Goal: Task Accomplishment & Management: Manage account settings

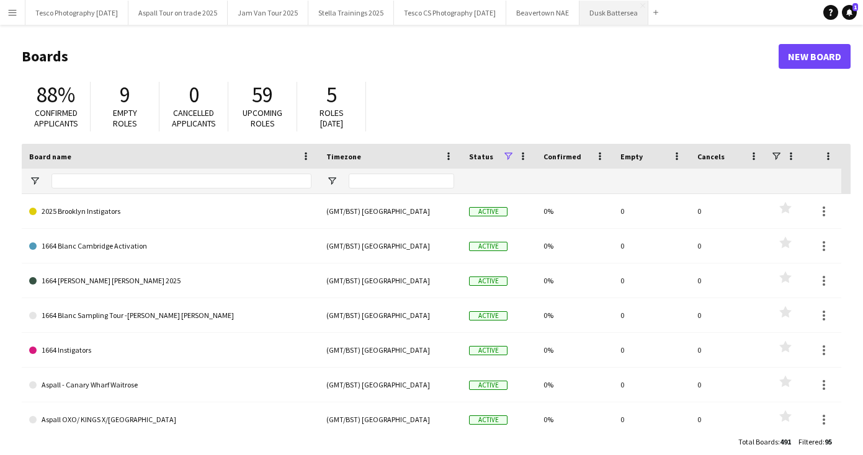
click at [638, 7] on button "Dusk Battersea Close" at bounding box center [614, 13] width 69 height 24
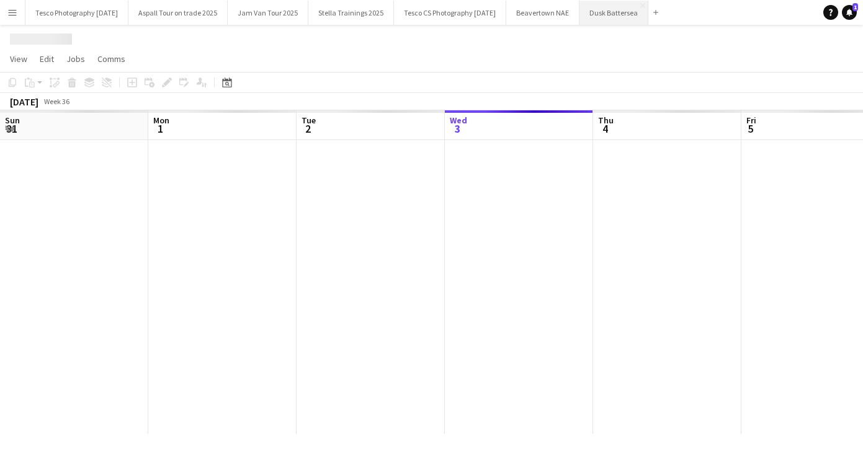
scroll to position [0, 297]
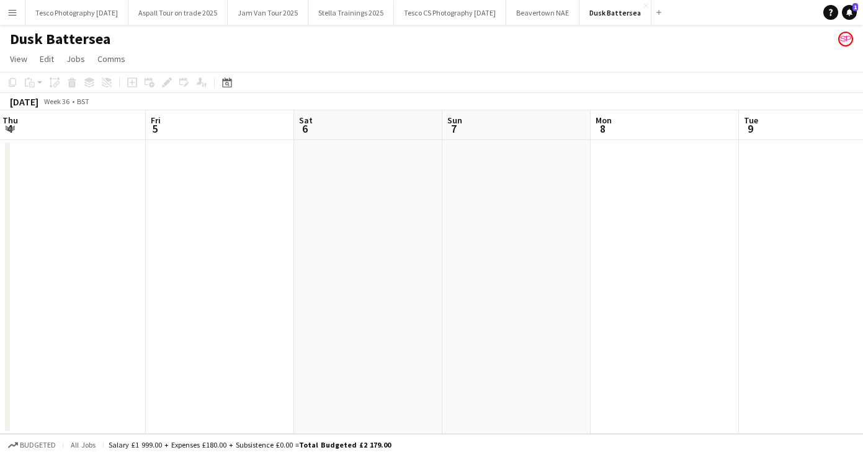
drag, startPoint x: 709, startPoint y: 293, endPoint x: 50, endPoint y: 182, distance: 668.2
click at [70, 188] on app-calendar-viewport "Sun 31 Mon 1 Tue 2 Wed 3 Thu 4 Fri 5 Sat 6 Sun 7 Mon 8 Tue 9 Wed 10" at bounding box center [431, 272] width 863 height 324
drag, startPoint x: 672, startPoint y: 309, endPoint x: 165, endPoint y: 274, distance: 508.2
click at [165, 274] on app-calendar-viewport "Thu 4 Fri 5 Sat 6 Sun 7 Mon 8 Tue 9 Wed 10 Thu 11 Fri 12 Sat 13 Sun 14" at bounding box center [431, 272] width 863 height 324
drag, startPoint x: 778, startPoint y: 331, endPoint x: 173, endPoint y: 300, distance: 605.8
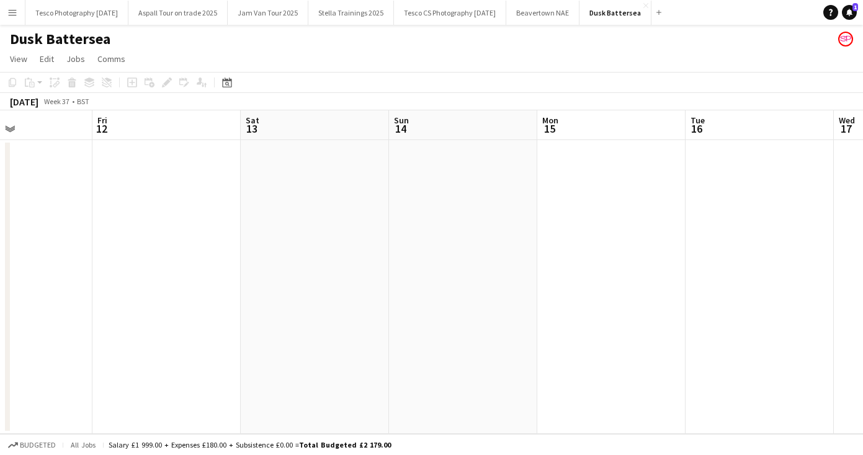
click at [208, 300] on app-calendar-viewport "Mon 8 Tue 9 Wed 10 Thu 11 Fri 12 Sat 13 Sun 14 Mon 15 Tue 16 Wed 17 Thu 18" at bounding box center [431, 272] width 863 height 324
drag, startPoint x: 761, startPoint y: 306, endPoint x: 102, endPoint y: 243, distance: 662.7
click at [141, 244] on app-calendar-viewport "Fri 12 Sat 13 Sun 14 Mon 15 Tue 16 Wed 17 Thu 18 Fri 19 Sat 20 Sun 21 Mon 22" at bounding box center [431, 272] width 863 height 324
drag, startPoint x: 677, startPoint y: 309, endPoint x: 226, endPoint y: 254, distance: 453.8
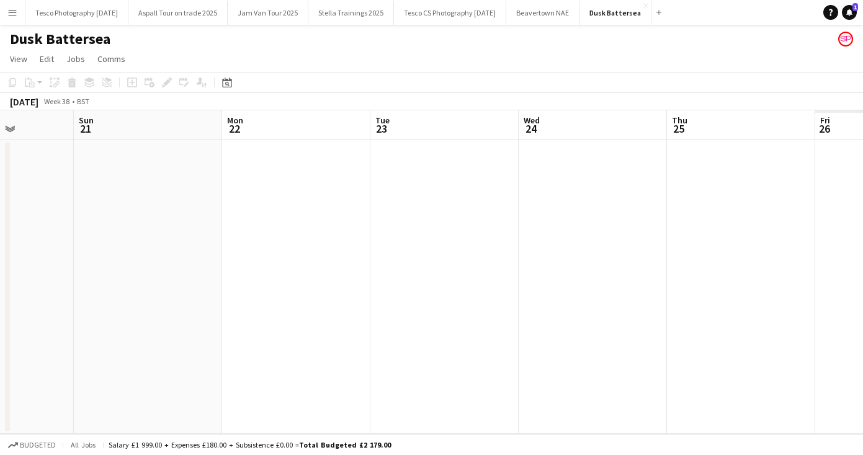
click at [187, 265] on app-calendar-viewport "Wed 17 Thu 18 Fri 19 Sat 20 Sun 21 Mon 22 Tue 23 Wed 24 Thu 25 Fri 26 Sat 27" at bounding box center [431, 272] width 863 height 324
drag, startPoint x: 707, startPoint y: 278, endPoint x: 130, endPoint y: 264, distance: 577.3
click at [145, 267] on app-calendar-viewport "Wed 17 Thu 18 Fri 19 Sat 20 Sun 21 Mon 22 Tue 23 Wed 24 Thu 25 Fri 26 5/6 1 Job…" at bounding box center [431, 272] width 863 height 324
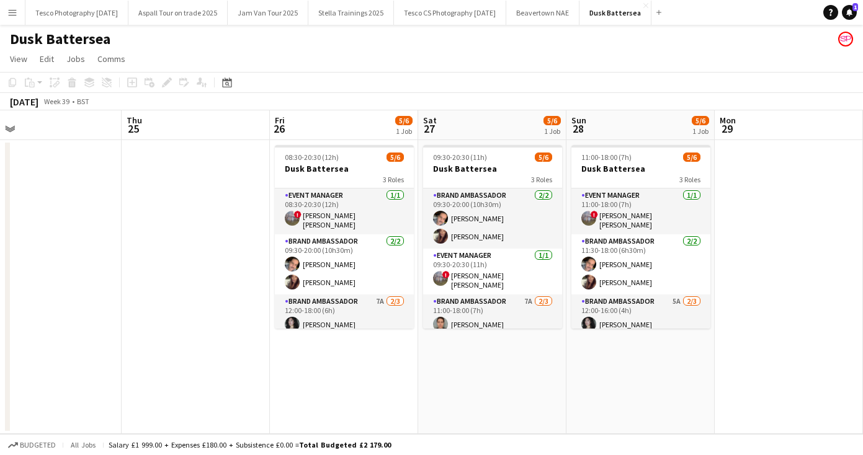
scroll to position [40, 0]
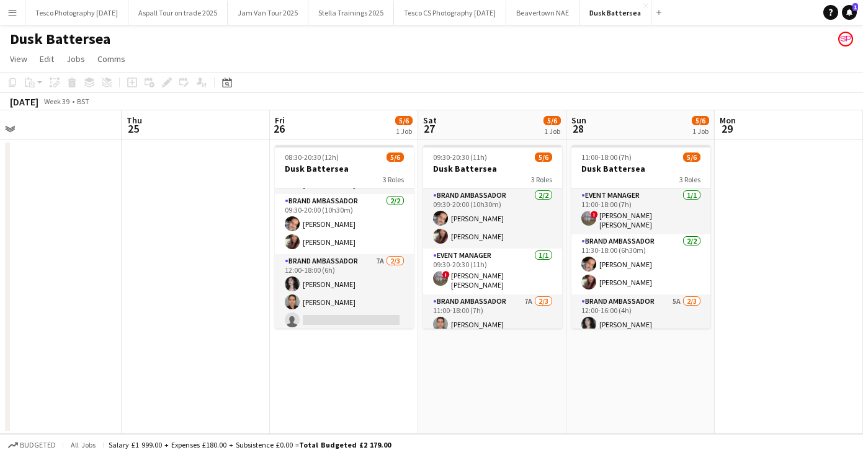
drag, startPoint x: 408, startPoint y: 251, endPoint x: 408, endPoint y: 383, distance: 132.2
click at [408, 384] on app-date-cell "08:30-20:30 (12h) 5/6 Dusk Battersea 3 Roles Event Manager [DATE] 08:30-20:30 (…" at bounding box center [344, 287] width 148 height 294
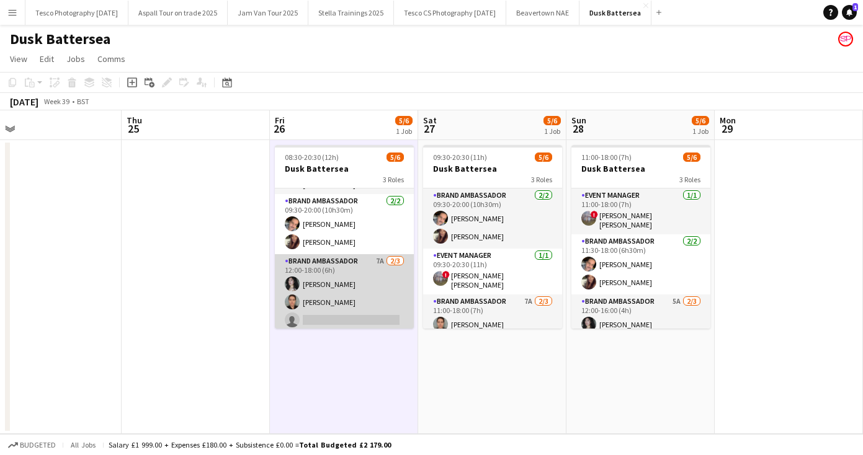
click at [307, 315] on app-card-role "Brand Ambassador 7A [DATE] 12:00-18:00 (6h) [PERSON_NAME] [PERSON_NAME] single-…" at bounding box center [344, 293] width 139 height 78
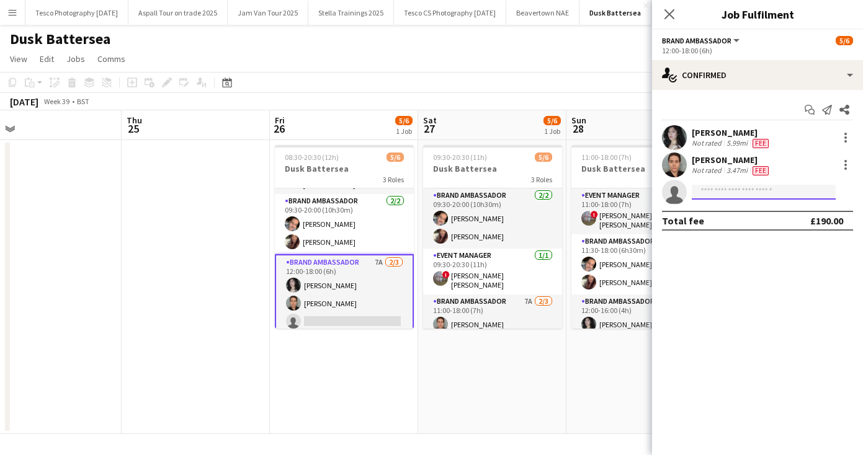
click at [700, 193] on input at bounding box center [764, 192] width 144 height 15
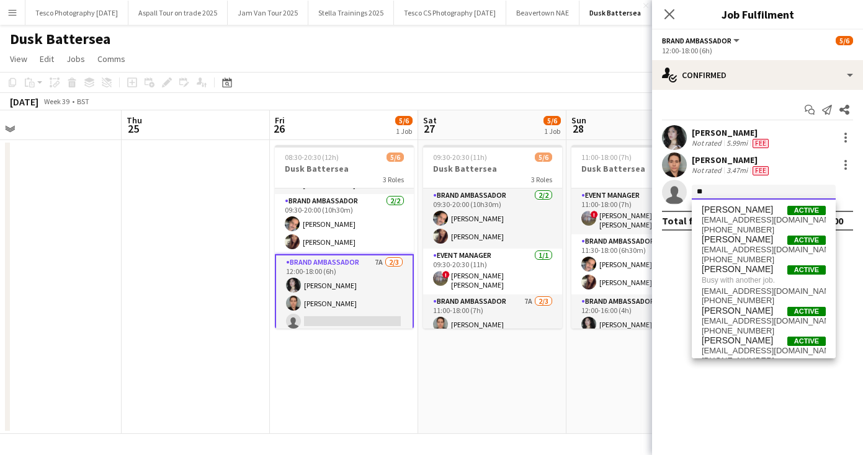
type input "*"
click at [706, 192] on input at bounding box center [764, 192] width 144 height 15
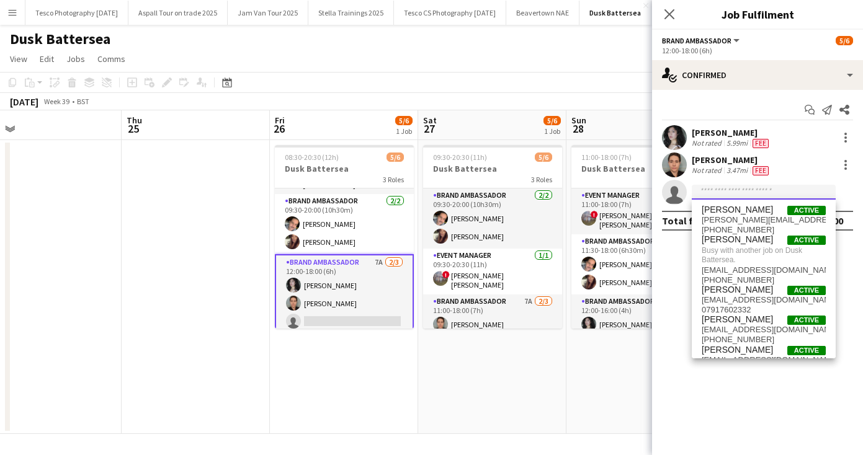
paste input "**********"
type input "**********"
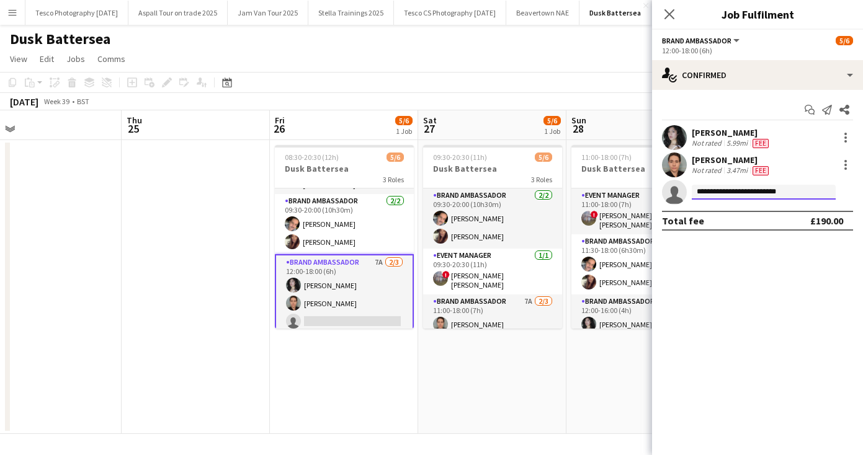
drag, startPoint x: 794, startPoint y: 193, endPoint x: 653, endPoint y: 192, distance: 140.9
click at [653, 192] on app-invite-slot "**********" at bounding box center [757, 192] width 211 height 25
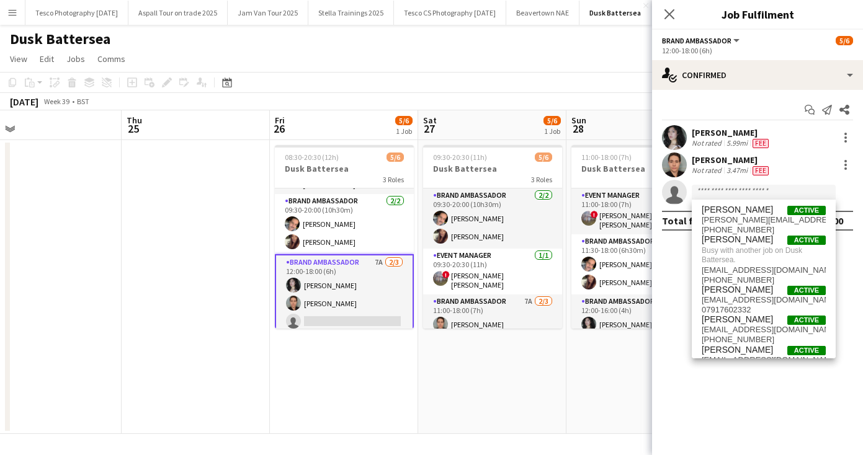
click at [660, 14] on div "Close pop-in" at bounding box center [669, 14] width 35 height 29
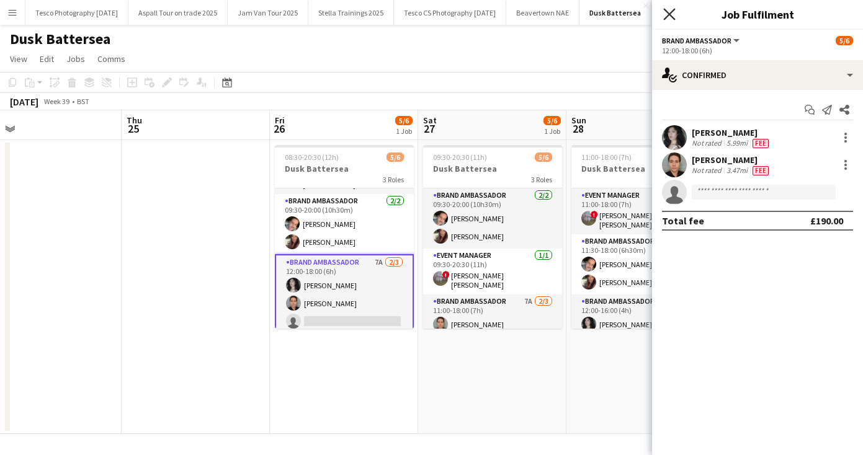
click at [671, 13] on icon at bounding box center [669, 14] width 12 height 12
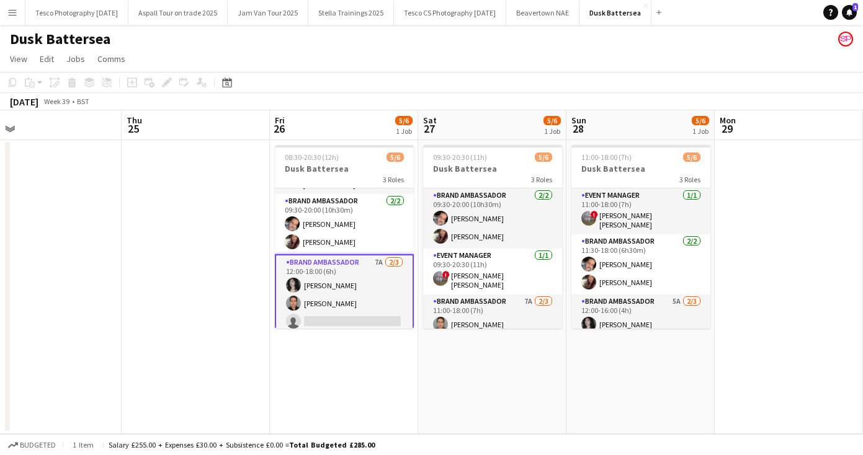
click at [14, 10] on app-icon "Menu" at bounding box center [12, 12] width 10 height 10
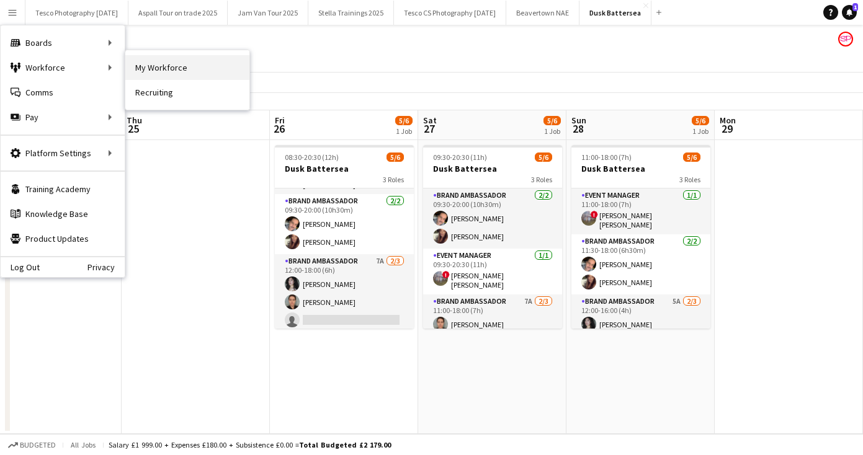
click at [168, 73] on link "My Workforce" at bounding box center [187, 67] width 124 height 25
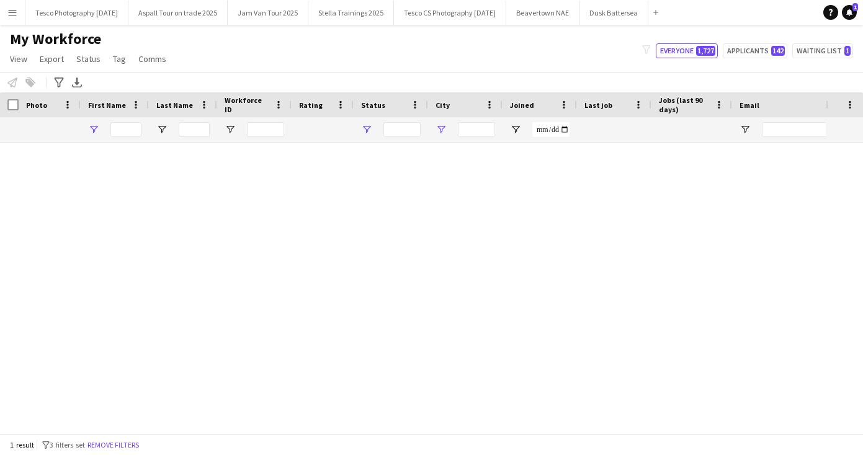
type input "*****"
type input "**********"
type input "******"
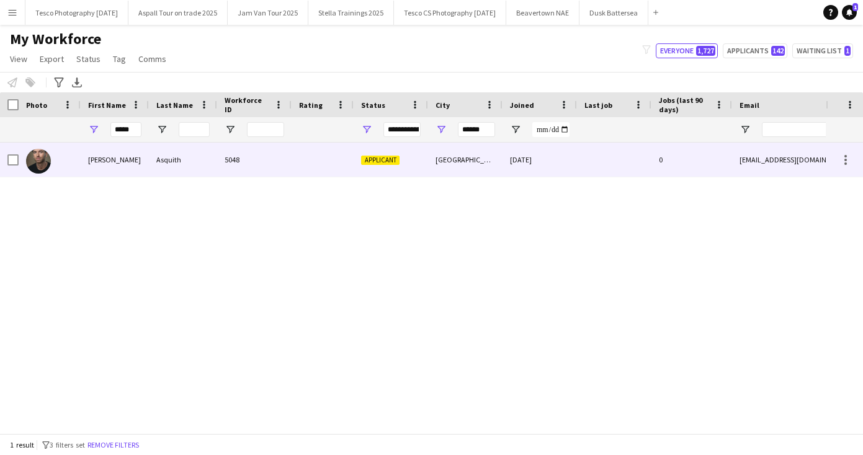
click at [173, 158] on div "Asquith" at bounding box center [183, 160] width 68 height 34
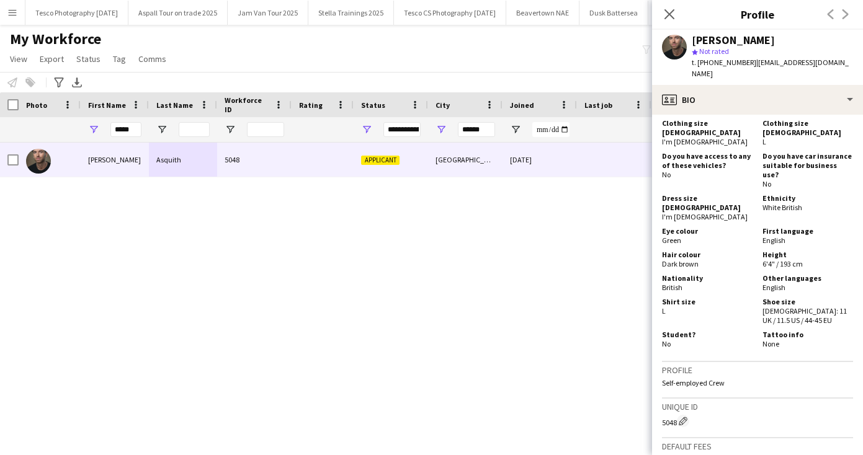
scroll to position [779, 0]
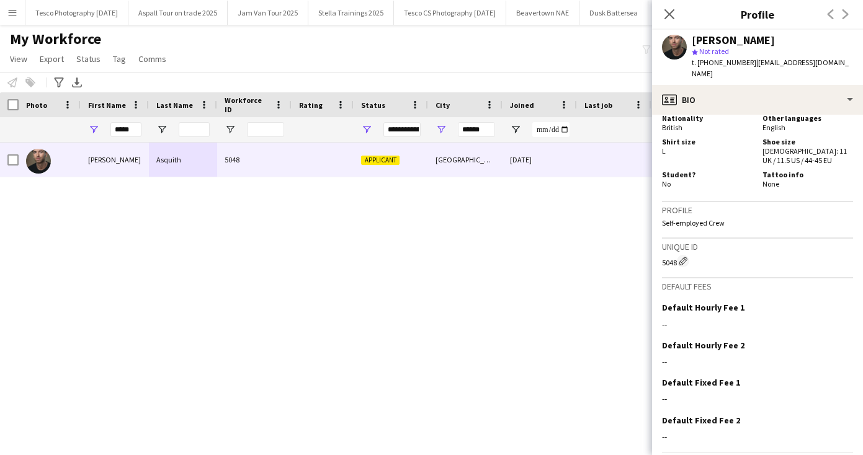
drag, startPoint x: 766, startPoint y: 355, endPoint x: 768, endPoint y: 491, distance: 136.5
click at [768, 455] on html "Menu Boards Boards Boards All jobs Status Workforce Workforce My Workforce Recr…" at bounding box center [431, 227] width 863 height 455
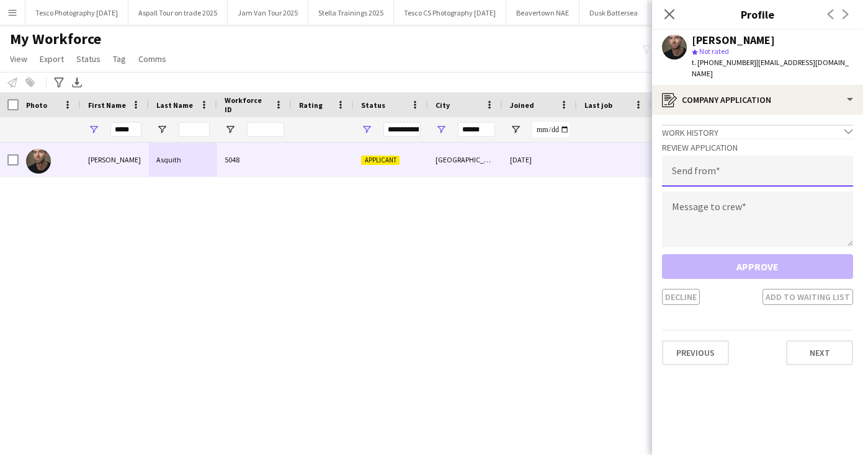
click at [703, 163] on input "email" at bounding box center [757, 171] width 191 height 31
type input "**********"
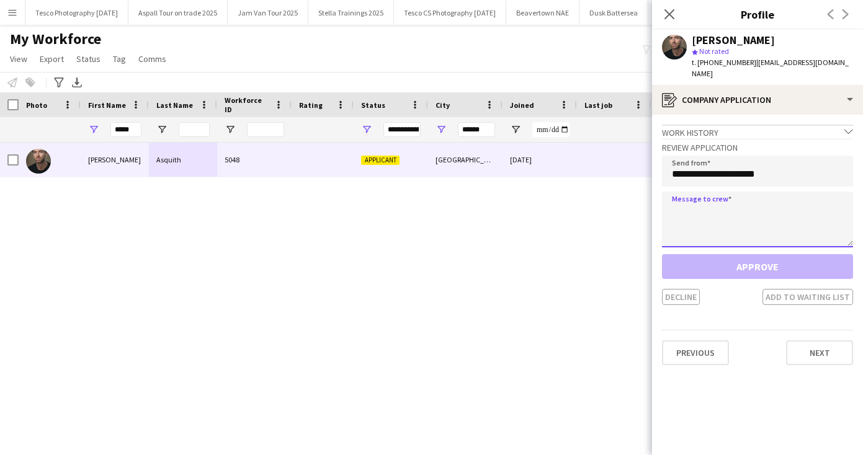
click at [704, 197] on textarea at bounding box center [757, 220] width 191 height 56
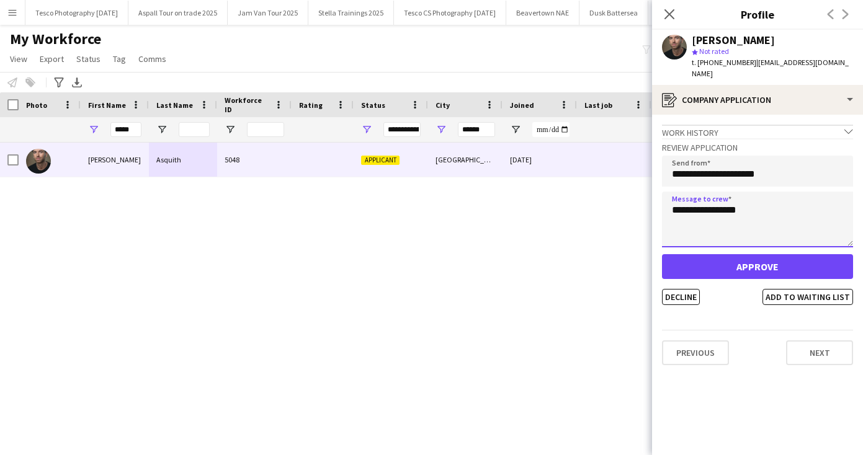
type textarea "**********"
click at [760, 258] on button "Approve" at bounding box center [757, 266] width 191 height 25
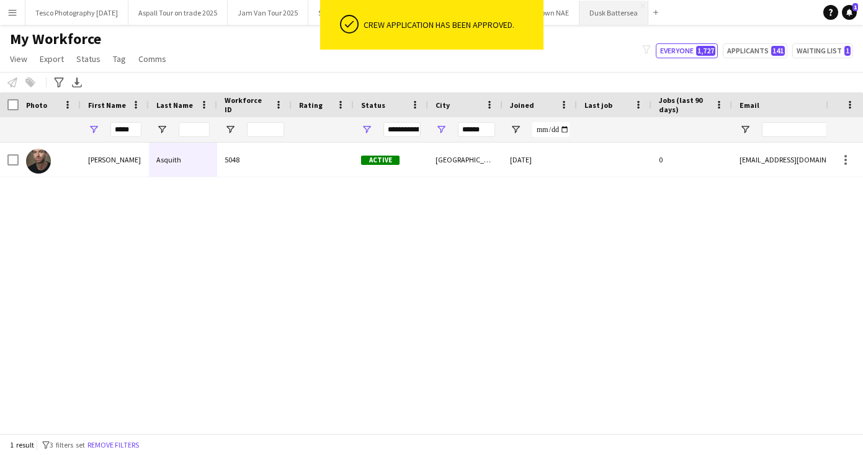
click at [629, 11] on button "Dusk Battersea Close" at bounding box center [614, 13] width 69 height 24
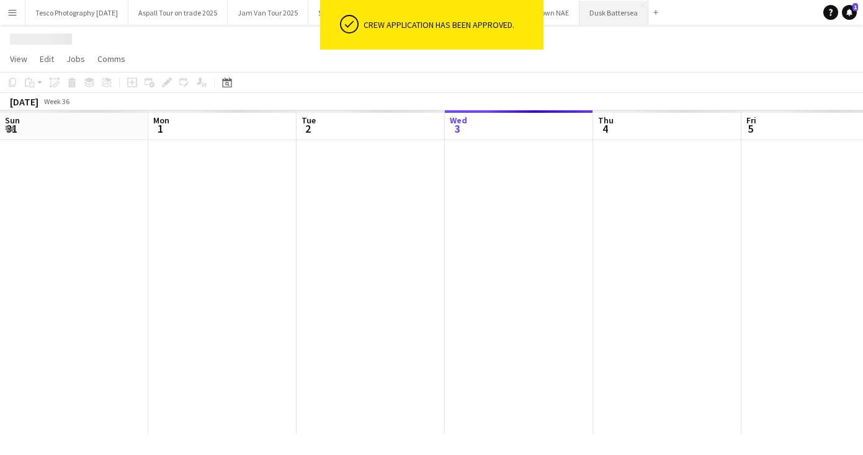
scroll to position [0, 297]
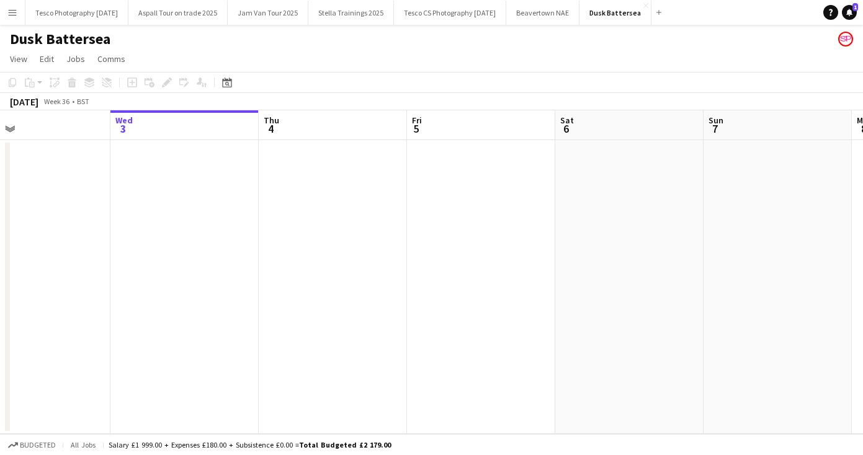
drag, startPoint x: 654, startPoint y: 292, endPoint x: 22, endPoint y: 264, distance: 632.3
click at [22, 264] on app-calendar-viewport "Sun 31 Mon 1 Tue 2 Wed 3 Thu 4 Fri 5 Sat 6 Sun 7 Mon 8 Tue 9 Wed 10" at bounding box center [431, 272] width 863 height 324
drag, startPoint x: 651, startPoint y: 320, endPoint x: 110, endPoint y: 300, distance: 540.9
click at [127, 305] on app-calendar-viewport "Wed 3 Thu 4 Fri 5 Sat 6 Sun 7 Mon 8 Tue 9 Wed 10 Thu 11 Fri 12 Sat 13" at bounding box center [431, 272] width 863 height 324
drag, startPoint x: 696, startPoint y: 341, endPoint x: 312, endPoint y: 285, distance: 387.5
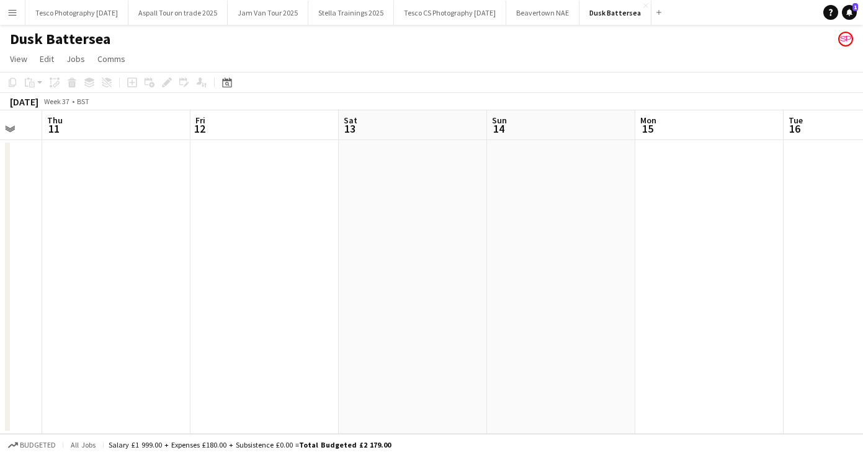
click at [199, 304] on app-calendar-viewport "Mon 8 Tue 9 Wed 10 Thu 11 Fri 12 Sat 13 Sun 14 Mon 15 Tue 16 Wed 17 Thu 18" at bounding box center [431, 272] width 863 height 324
drag, startPoint x: 803, startPoint y: 267, endPoint x: 272, endPoint y: 267, distance: 530.6
click at [297, 267] on app-calendar-viewport "Wed 10 Thu 11 Fri 12 Sat 13 Sun 14 Mon 15 Tue 16 Wed 17 Thu 18 Fri 19 Sat 20" at bounding box center [431, 272] width 863 height 324
drag, startPoint x: 684, startPoint y: 331, endPoint x: 12, endPoint y: 291, distance: 672.6
click at [26, 297] on app-calendar-viewport "Mon 15 Tue 16 Wed 17 Thu 18 Fri 19 Sat 20 Sun 21 Mon 22 Tue 23 Wed 24 Thu 25" at bounding box center [431, 272] width 863 height 324
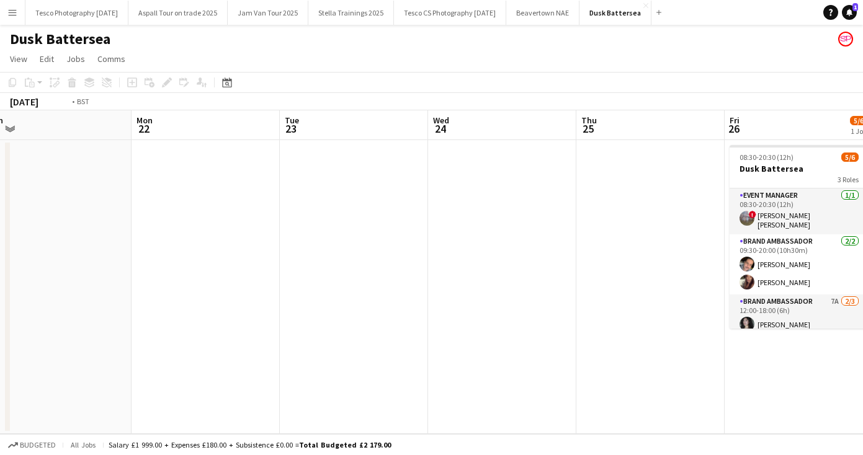
drag, startPoint x: 597, startPoint y: 352, endPoint x: 110, endPoint y: 344, distance: 486.6
click at [122, 347] on app-calendar-viewport "Fri 19 Sat 20 Sun 21 Mon 22 Tue 23 Wed 24 Thu 25 Fri 26 5/6 1 Job Sat 27 5/6 1 …" at bounding box center [431, 272] width 863 height 324
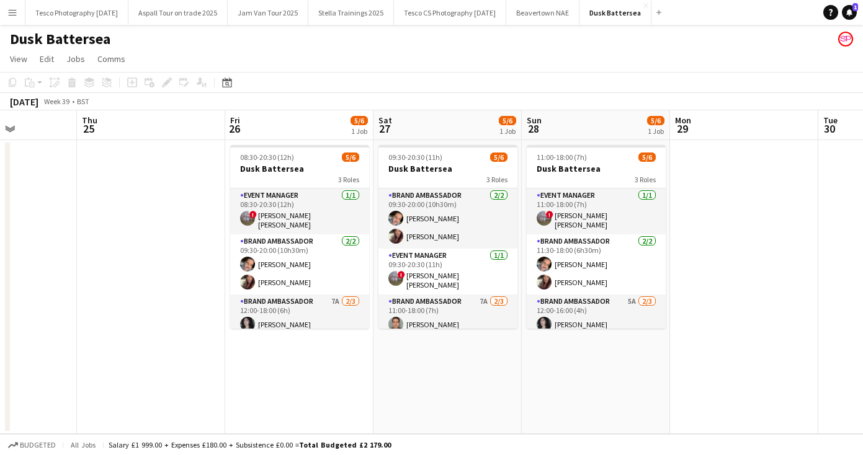
scroll to position [40, 0]
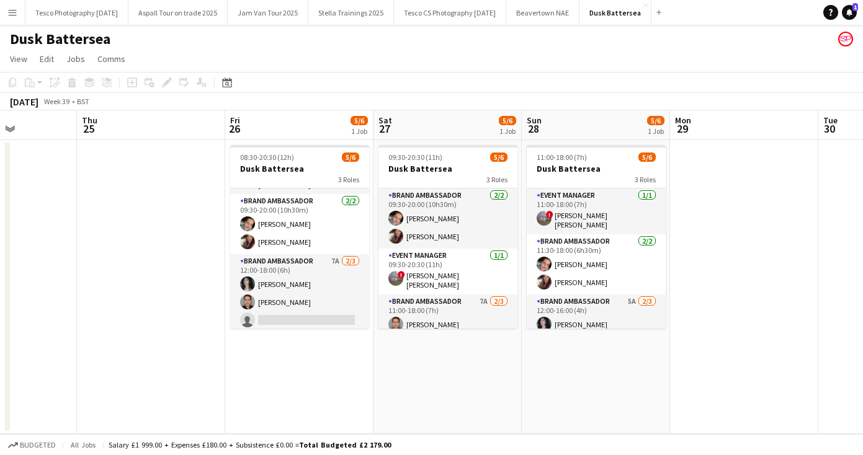
drag, startPoint x: 363, startPoint y: 256, endPoint x: 363, endPoint y: 398, distance: 142.1
click at [363, 399] on app-date-cell "08:30-20:30 (12h) 5/6 Dusk Battersea 3 Roles Event Manager [DATE] 08:30-20:30 (…" at bounding box center [299, 287] width 148 height 294
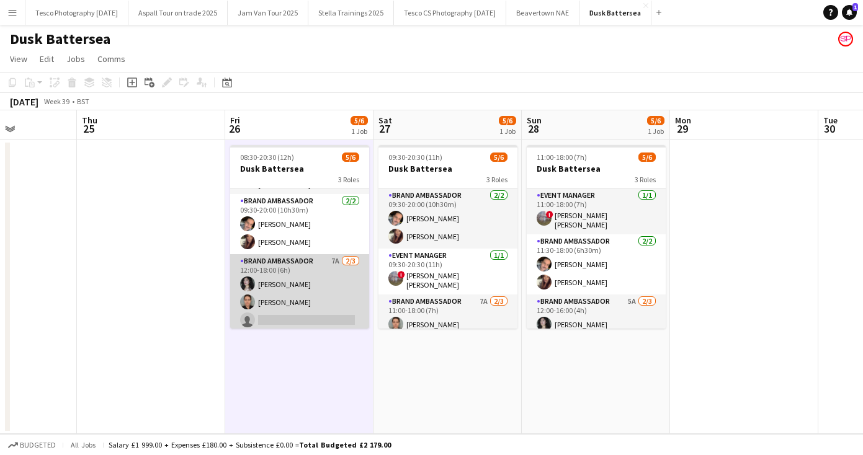
click at [271, 319] on app-card-role "Brand Ambassador 7A [DATE] 12:00-18:00 (6h) [PERSON_NAME] [PERSON_NAME] single-…" at bounding box center [299, 293] width 139 height 78
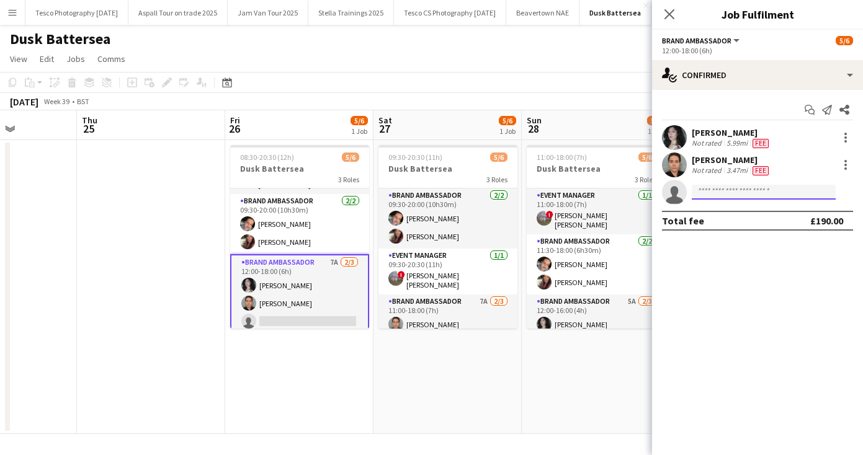
click at [701, 192] on input at bounding box center [764, 192] width 144 height 15
paste input "**********"
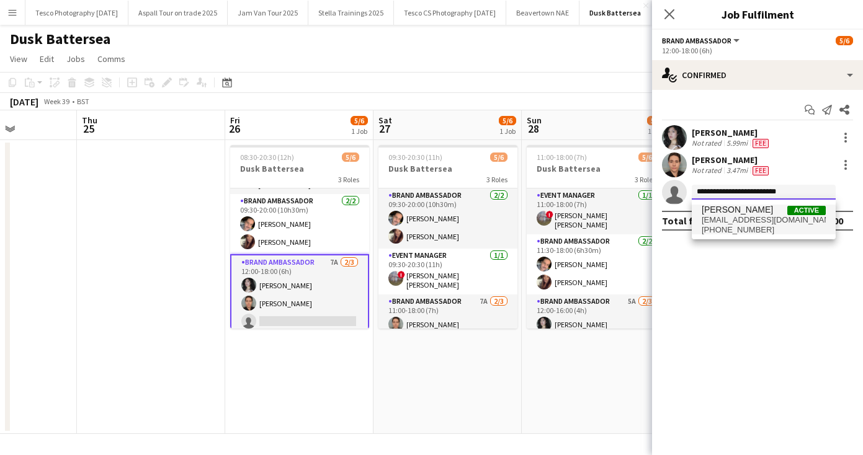
type input "**********"
click at [729, 221] on span "[EMAIL_ADDRESS][DOMAIN_NAME]" at bounding box center [764, 220] width 124 height 10
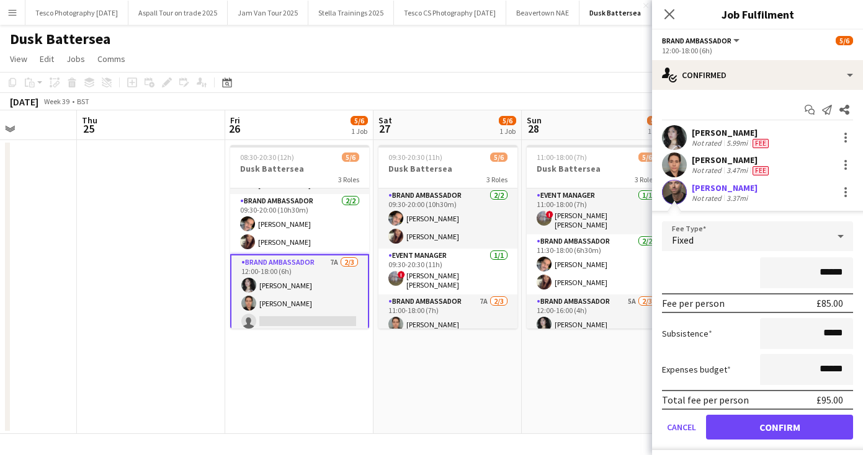
click at [754, 426] on button "Confirm" at bounding box center [779, 427] width 147 height 25
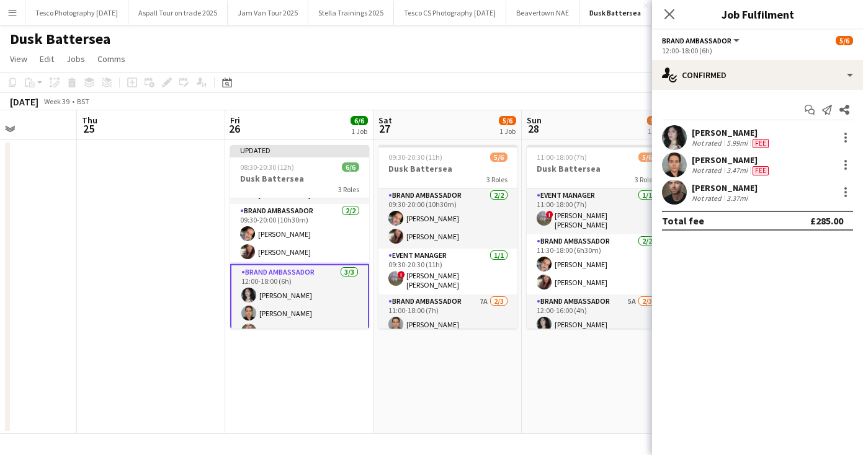
click at [670, 12] on icon "Close pop-in" at bounding box center [670, 14] width 10 height 10
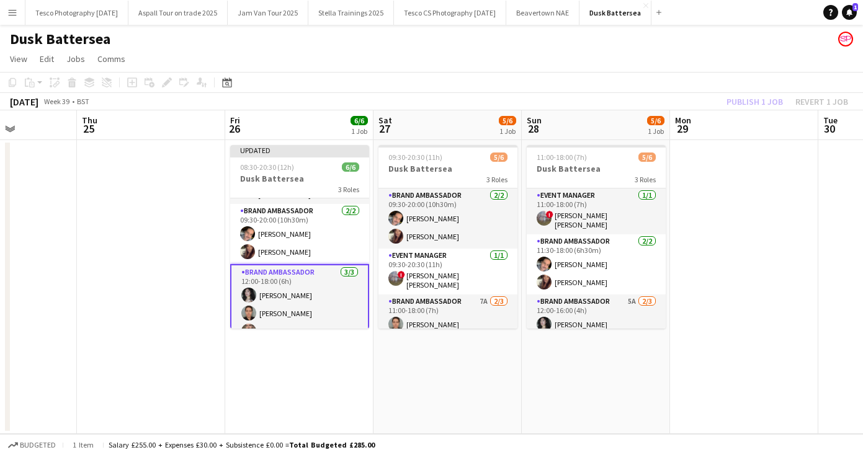
drag, startPoint x: 512, startPoint y: 253, endPoint x: 512, endPoint y: 380, distance: 127.2
click at [512, 380] on app-date-cell "09:30-20:30 (11h) 5/6 Dusk Battersea 3 Roles Brand Ambassador [DATE] 09:30-20:0…" at bounding box center [448, 287] width 148 height 294
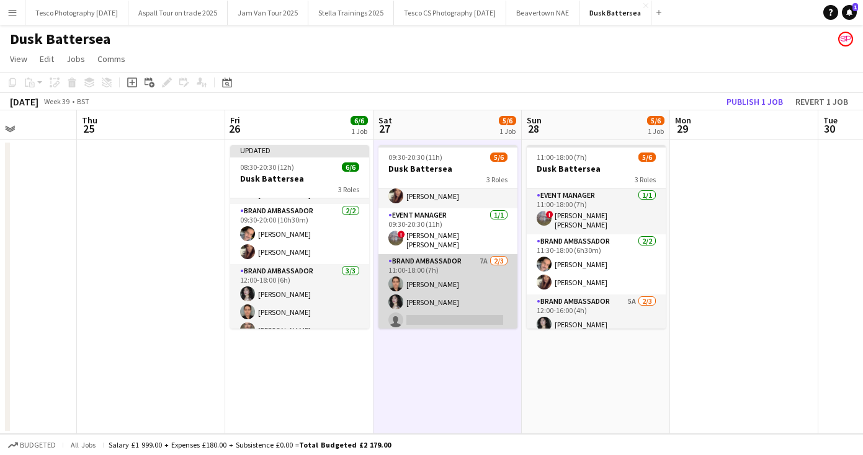
click at [412, 312] on app-card-role "Brand Ambassador 7A [DATE] 11:00-18:00 (7h) [PERSON_NAME] [PERSON_NAME] single-…" at bounding box center [448, 293] width 139 height 78
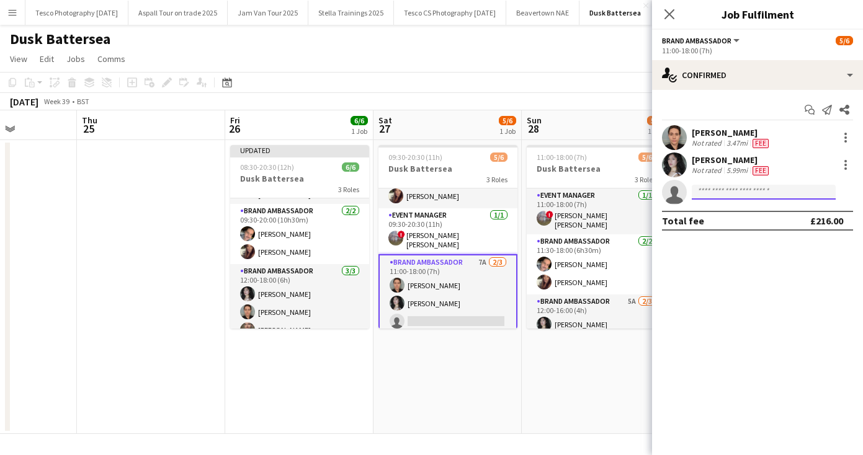
click at [702, 191] on input at bounding box center [764, 192] width 144 height 15
paste input "**********"
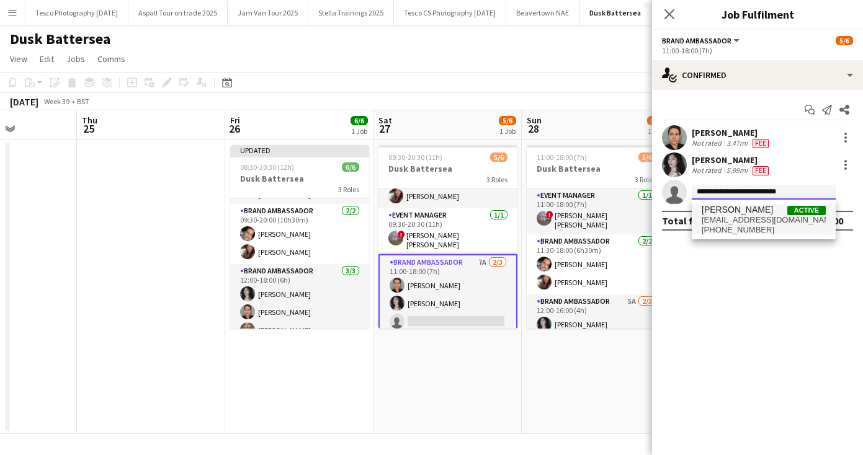
type input "**********"
click at [739, 223] on span "[EMAIL_ADDRESS][DOMAIN_NAME]" at bounding box center [764, 220] width 124 height 10
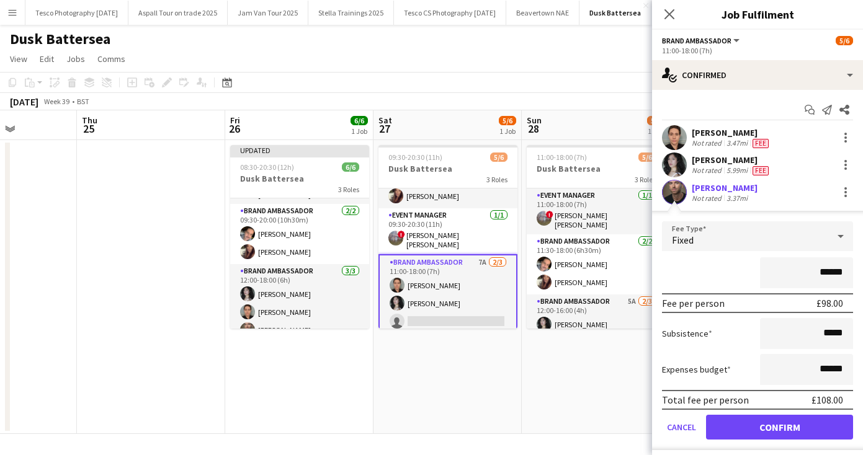
click at [753, 425] on button "Confirm" at bounding box center [779, 427] width 147 height 25
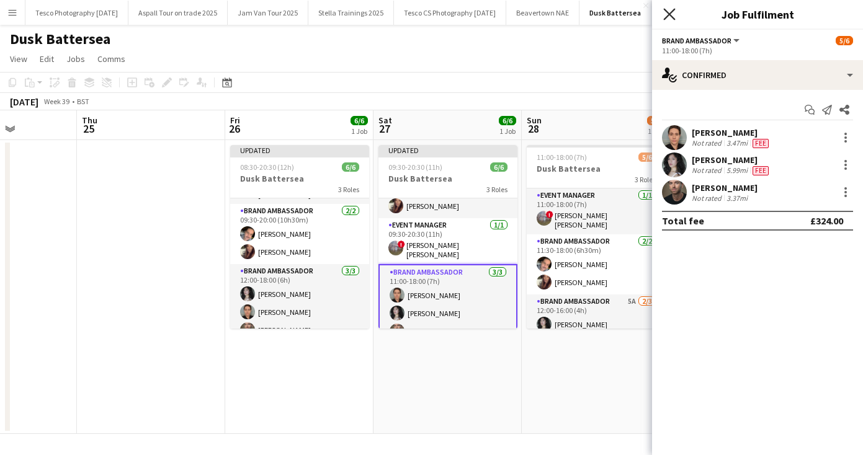
click at [670, 15] on icon at bounding box center [669, 14] width 12 height 12
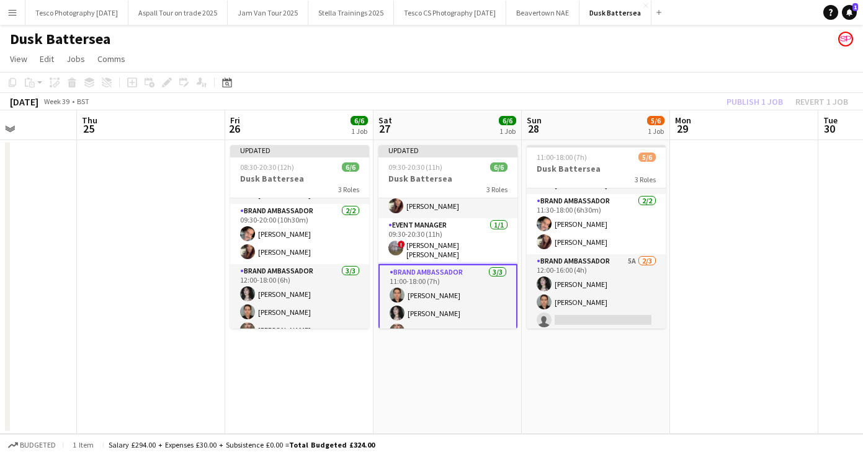
drag, startPoint x: 660, startPoint y: 262, endPoint x: 660, endPoint y: 389, distance: 127.2
click at [660, 389] on app-date-cell "11:00-18:00 (7h) 5/6 Dusk Battersea 3 Roles Event Manager [DATE] 11:00-18:00 (7…" at bounding box center [596, 287] width 148 height 294
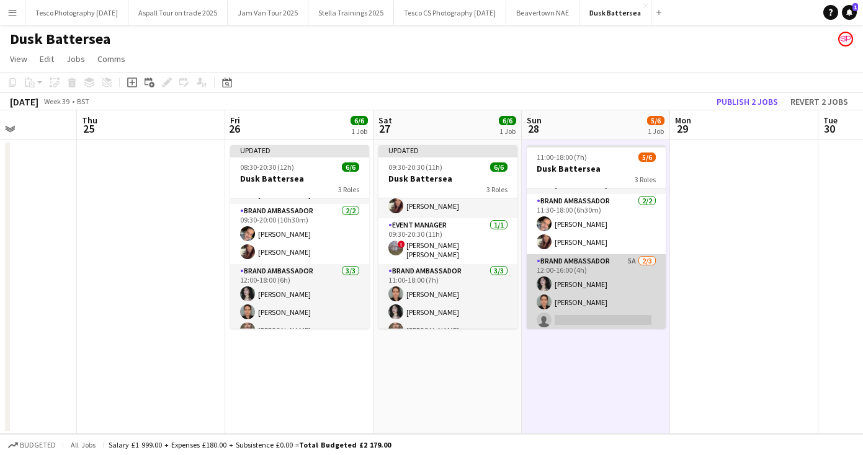
click at [562, 315] on app-card-role "Brand Ambassador 5A [DATE] 12:00-16:00 (4h) [PERSON_NAME] [PERSON_NAME] single-…" at bounding box center [596, 293] width 139 height 78
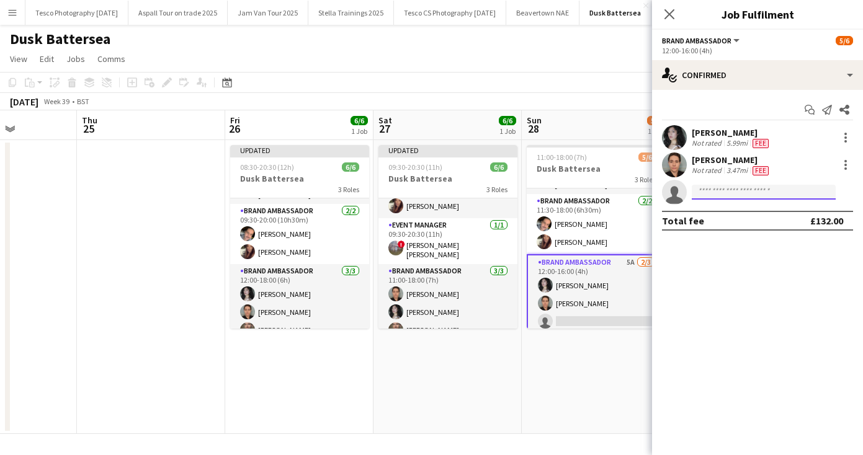
click at [699, 187] on input at bounding box center [764, 192] width 144 height 15
paste input "**********"
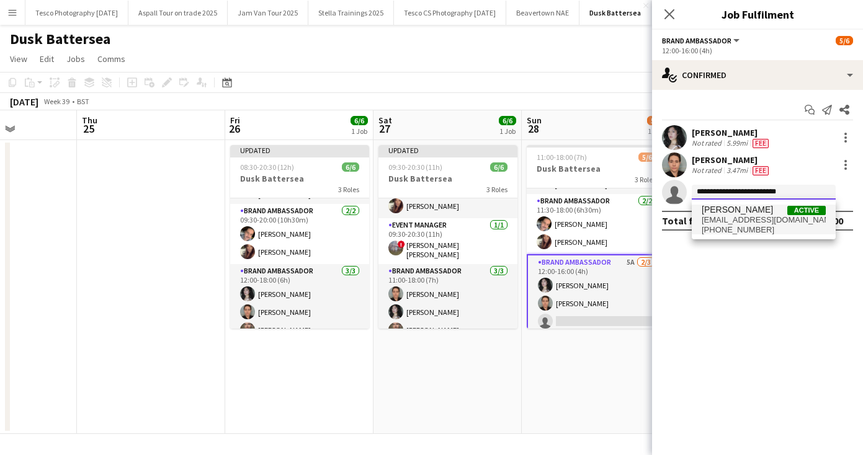
type input "**********"
click at [731, 223] on span "[EMAIL_ADDRESS][DOMAIN_NAME]" at bounding box center [764, 220] width 124 height 10
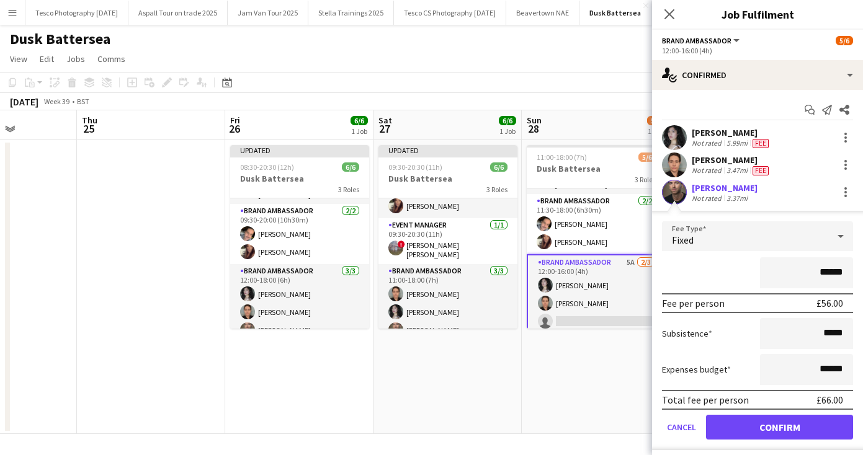
click at [740, 428] on button "Confirm" at bounding box center [779, 427] width 147 height 25
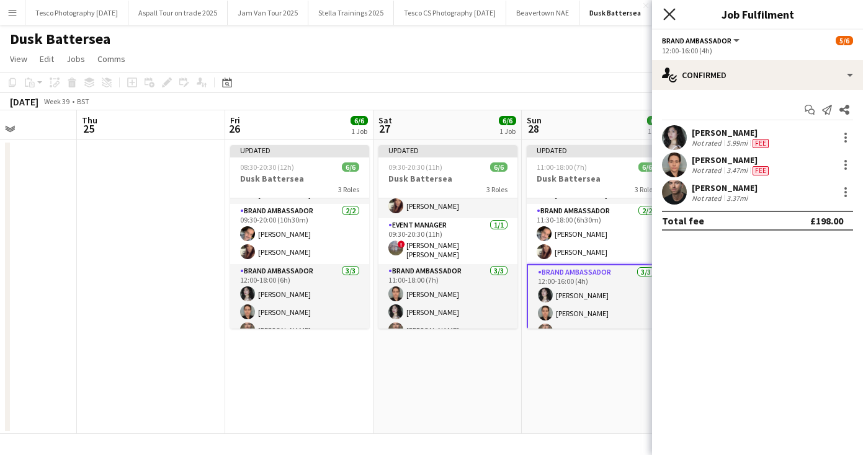
click at [668, 15] on icon "Close pop-in" at bounding box center [669, 14] width 12 height 12
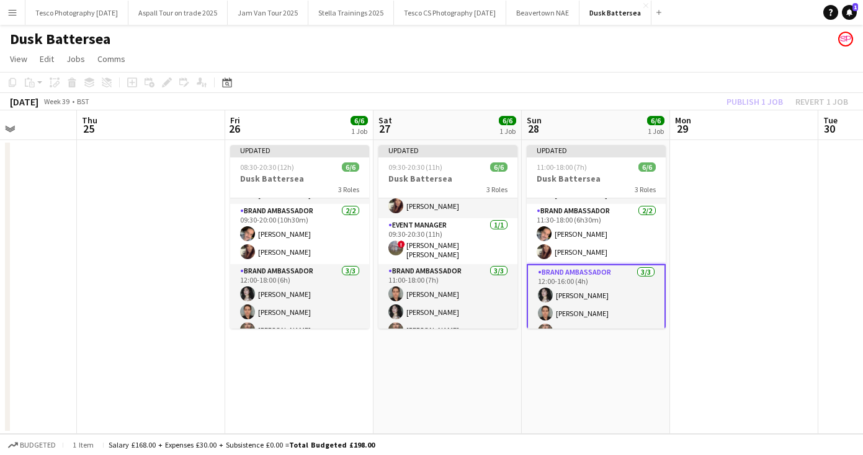
click at [657, 45] on div "Dusk Battersea" at bounding box center [431, 37] width 863 height 24
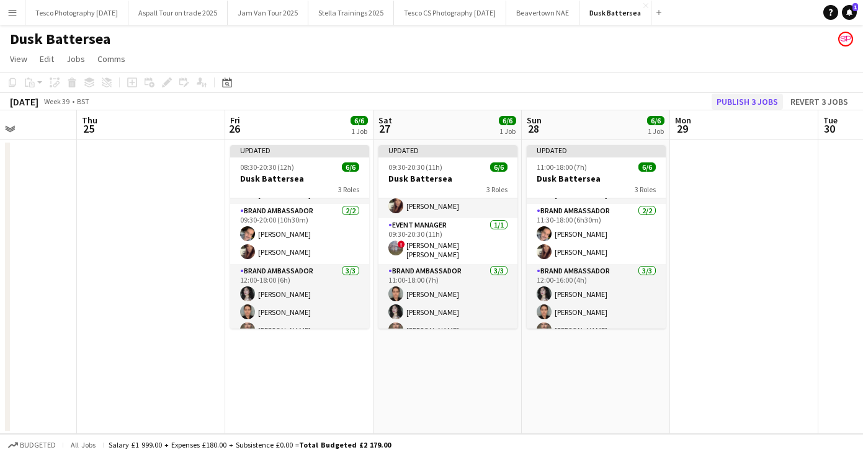
click at [758, 99] on button "Publish 3 jobs" at bounding box center [747, 102] width 71 height 16
